Goal: Task Accomplishment & Management: Use online tool/utility

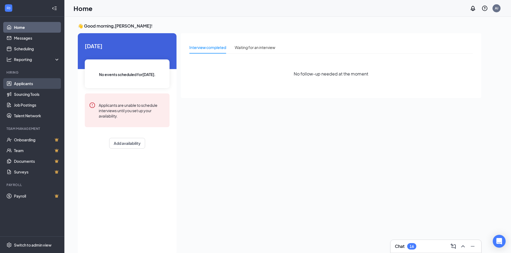
click at [31, 82] on link "Applicants" at bounding box center [37, 83] width 46 height 11
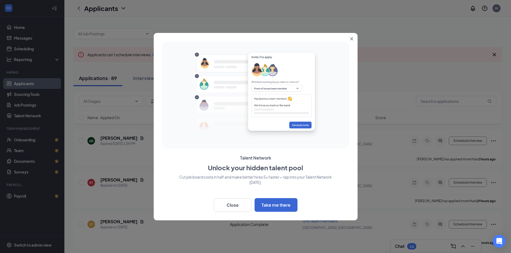
click at [350, 38] on icon "Close" at bounding box center [351, 38] width 3 height 3
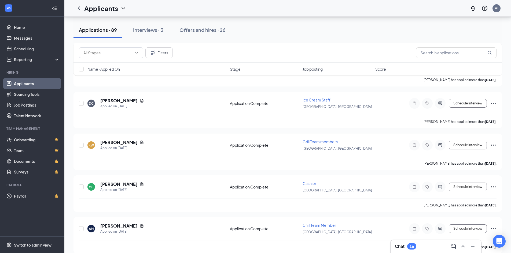
scroll to position [1046, 0]
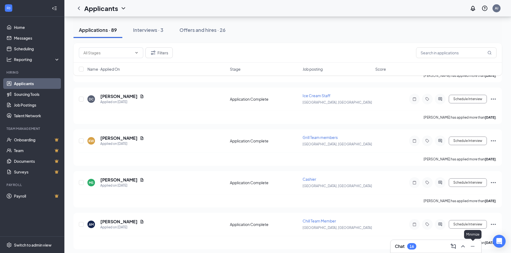
click at [472, 245] on icon "Minimize" at bounding box center [472, 246] width 6 height 6
click at [501, 243] on icon "Open Intercom Messenger" at bounding box center [499, 241] width 6 height 7
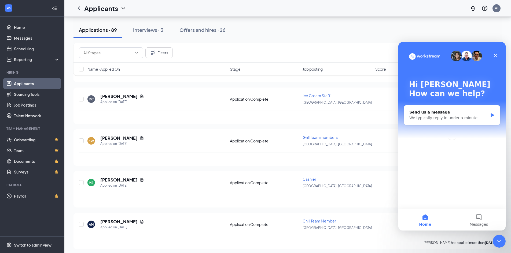
scroll to position [0, 0]
click at [500, 241] on icon "Close Intercom Messenger" at bounding box center [498, 241] width 6 height 6
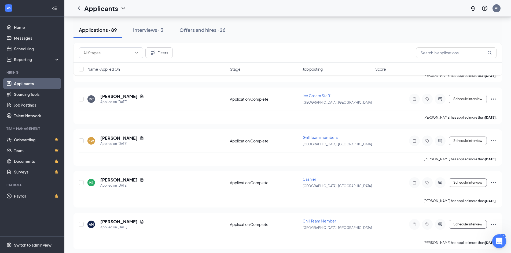
click at [504, 236] on div at bounding box center [499, 242] width 14 height 14
click at [495, 239] on icon "Open Intercom Messenger" at bounding box center [498, 240] width 9 height 9
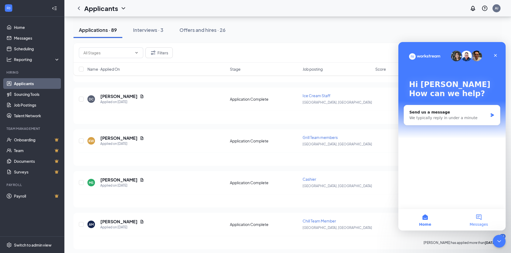
click at [478, 221] on button "Messages" at bounding box center [479, 219] width 54 height 21
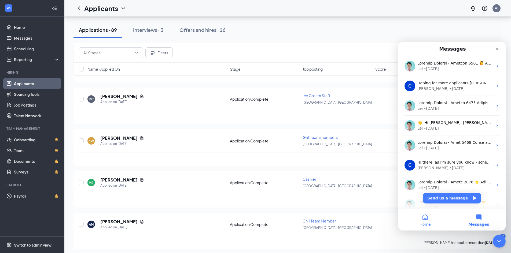
click at [431, 218] on button "Home" at bounding box center [425, 219] width 54 height 21
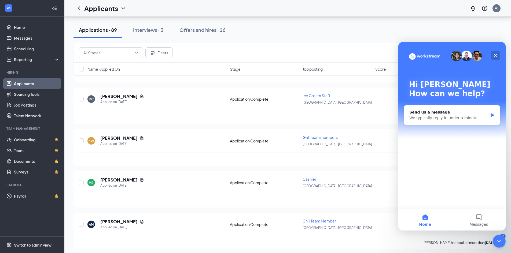
click at [492, 55] on div "Close" at bounding box center [495, 56] width 10 height 10
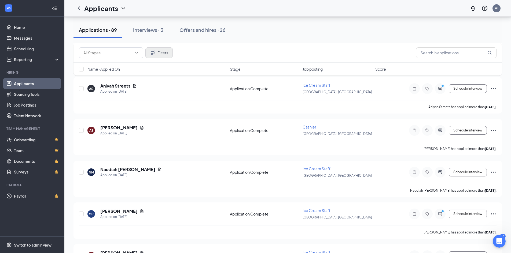
scroll to position [1341, 0]
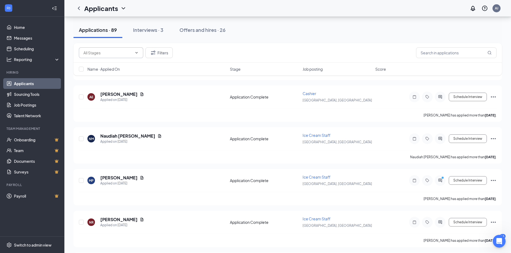
click at [120, 50] on input "text" at bounding box center [107, 53] width 49 height 6
click at [439, 55] on input "text" at bounding box center [456, 52] width 80 height 11
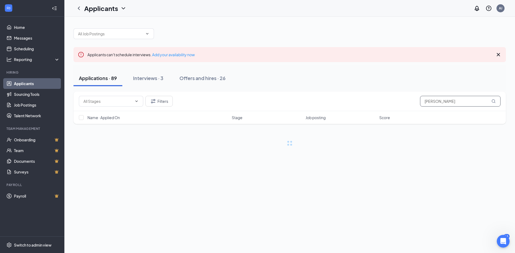
type input "[PERSON_NAME]"
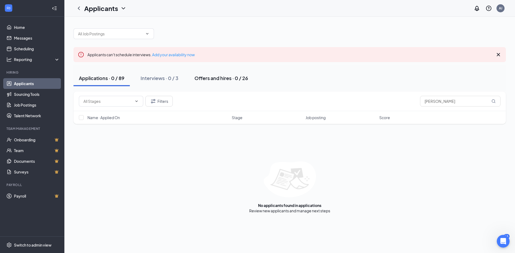
click at [198, 80] on div "Offers and hires · 0 / 26" at bounding box center [221, 78] width 54 height 7
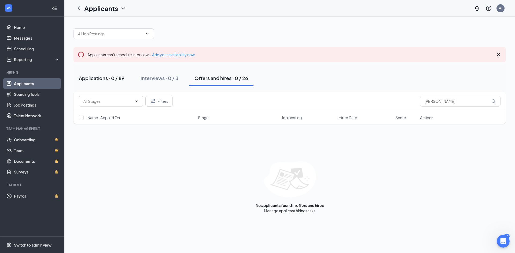
click at [99, 77] on div "Applications · 0 / 89" at bounding box center [102, 78] width 46 height 7
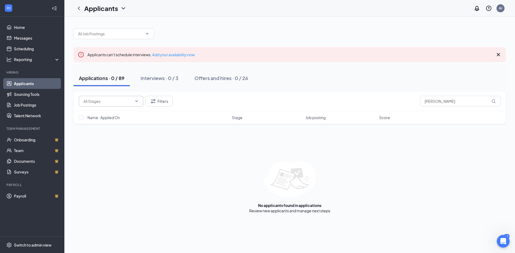
click at [135, 99] on icon "ChevronDown" at bounding box center [136, 101] width 4 height 4
click at [130, 101] on input "text" at bounding box center [107, 101] width 49 height 6
click at [160, 102] on button "Filters" at bounding box center [158, 101] width 27 height 11
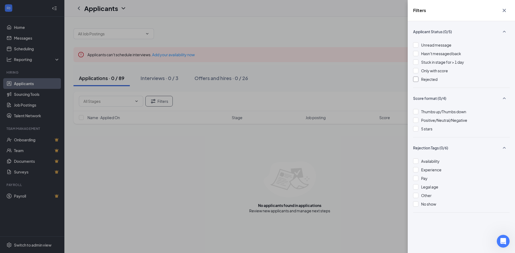
click at [416, 79] on div at bounding box center [415, 79] width 5 height 5
click at [399, 240] on div "Filters Applicant Status (1/5) Unread message Hasn't messaged back Stuck in sta…" at bounding box center [257, 126] width 515 height 253
click at [502, 13] on icon "Cross" at bounding box center [504, 10] width 6 height 6
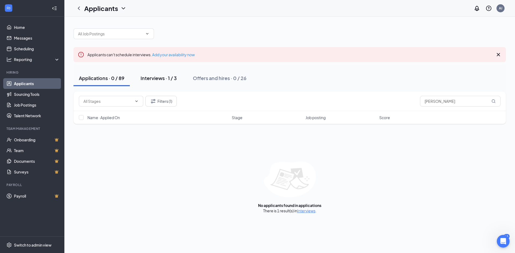
click at [157, 78] on div "Interviews · 1 / 3" at bounding box center [159, 78] width 36 height 7
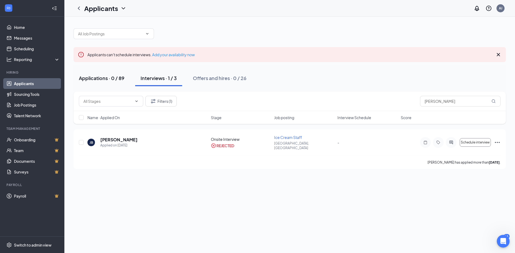
click at [108, 75] on div "Applications · 0 / 89" at bounding box center [102, 78] width 46 height 7
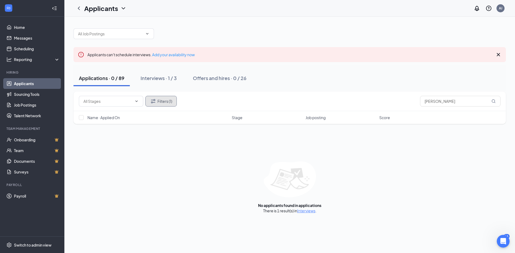
click at [163, 101] on button "Filters (1)" at bounding box center [160, 101] width 31 height 11
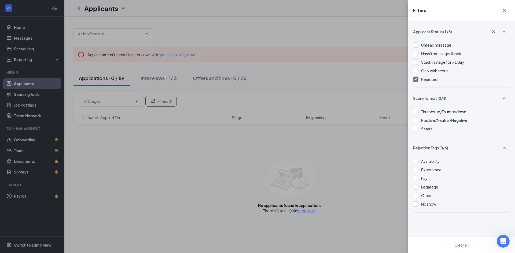
click at [412, 79] on div "Applicant Status (1/5) Unread message Hasn't messaged back Stuck in stage for >…" at bounding box center [461, 137] width 107 height 232
click at [415, 79] on img at bounding box center [415, 79] width 3 height 2
click at [500, 12] on button "button" at bounding box center [504, 10] width 11 height 10
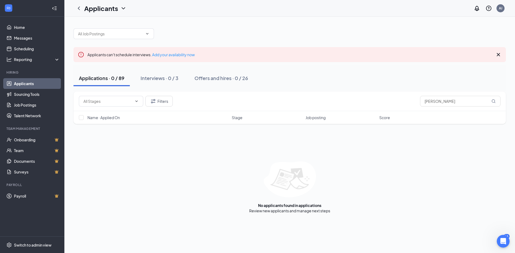
click at [22, 82] on link "Applicants" at bounding box center [37, 83] width 46 height 11
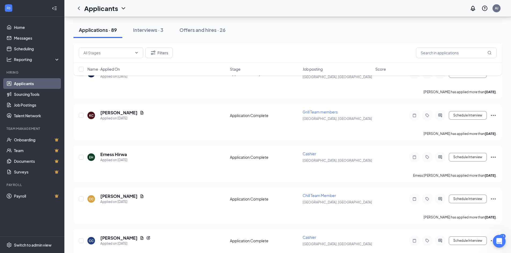
scroll to position [456, 0]
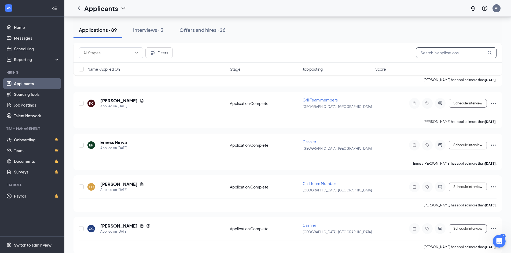
click at [445, 54] on input "[PERSON_NAME]" at bounding box center [456, 52] width 80 height 11
type input "b"
type input "t"
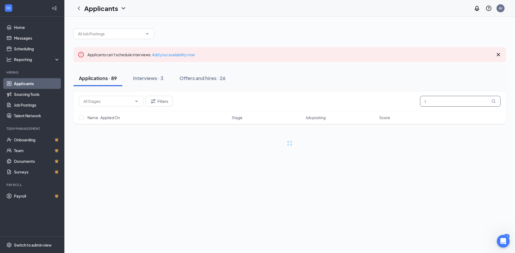
click at [437, 105] on input "t" at bounding box center [460, 101] width 80 height 11
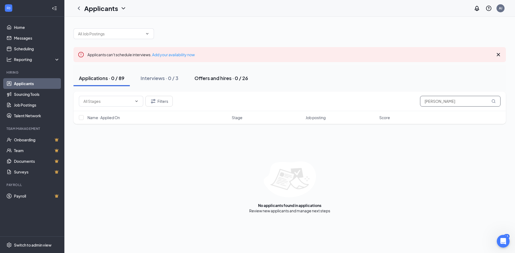
type input "[PERSON_NAME]"
click at [206, 77] on div "Offers and hires · 0 / 26" at bounding box center [221, 78] width 54 height 7
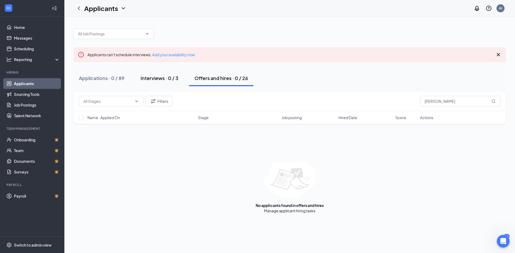
click at [163, 75] on div "Interviews · 0 / 3" at bounding box center [160, 78] width 38 height 7
click at [239, 79] on div "Offers and hires · 0 / 26" at bounding box center [221, 78] width 54 height 7
click at [456, 101] on input "[PERSON_NAME]" at bounding box center [460, 101] width 80 height 11
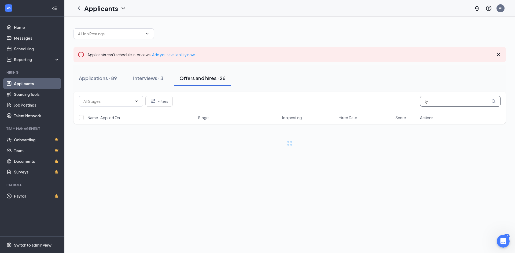
type input "t"
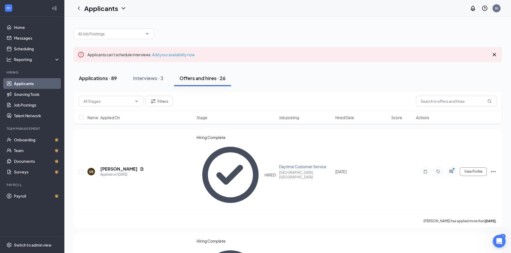
click at [85, 77] on div "Applications · 89" at bounding box center [98, 78] width 38 height 7
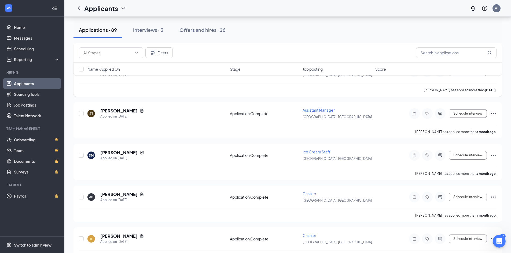
scroll to position [2011, 0]
